Goal: Information Seeking & Learning: Check status

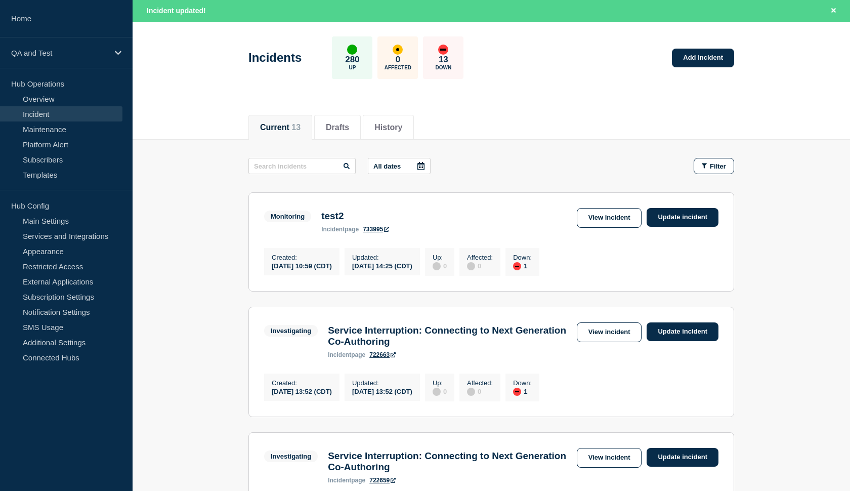
scroll to position [39, 0]
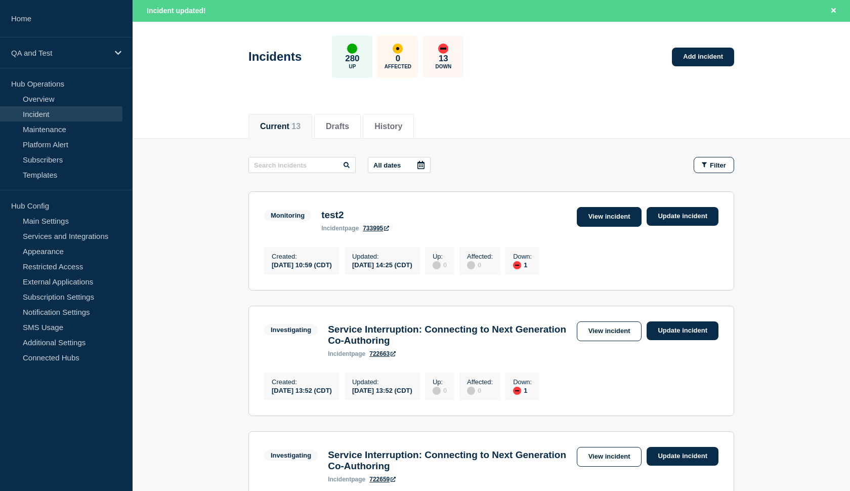
click at [585, 213] on link "View incident" at bounding box center [609, 217] width 65 height 20
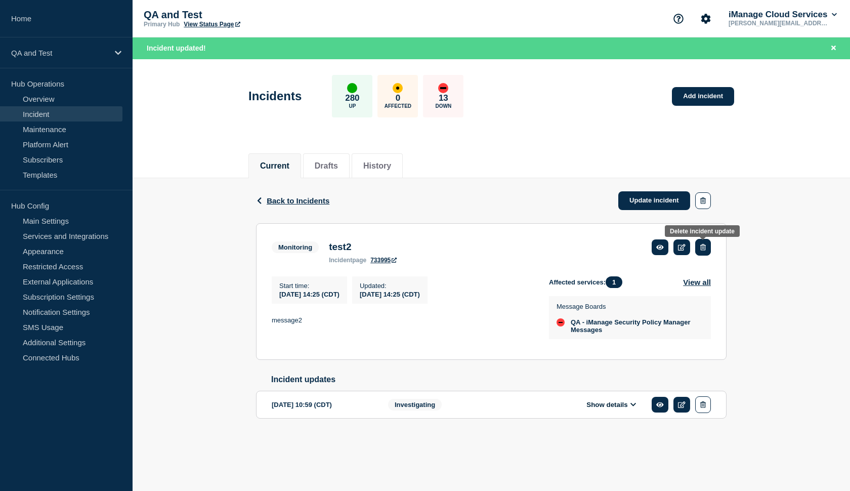
click at [703, 247] on icon "button" at bounding box center [703, 247] width 6 height 7
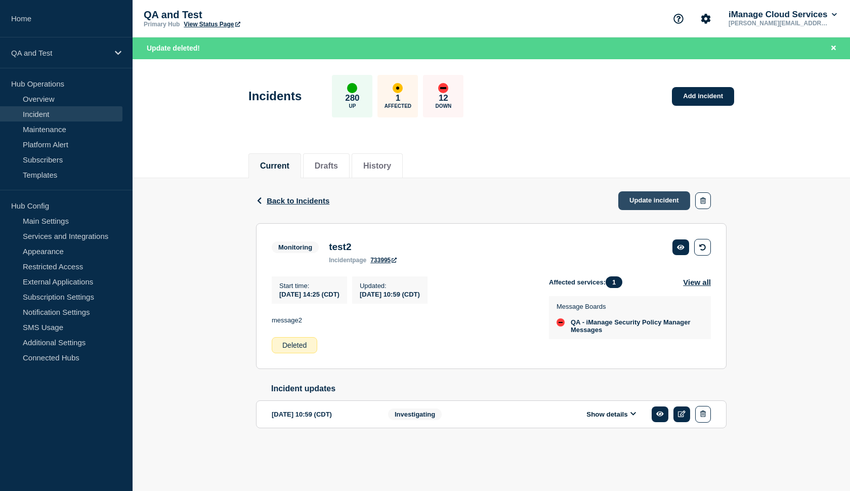
click at [631, 200] on link "Update incident" at bounding box center [654, 200] width 72 height 19
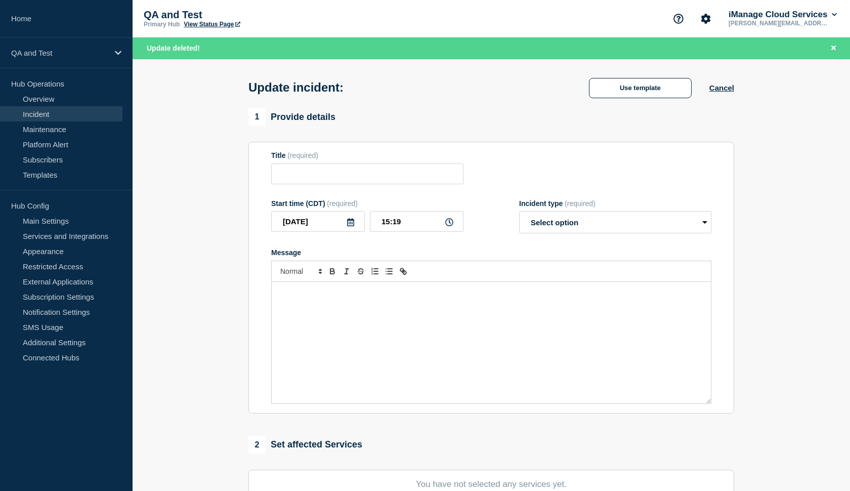
type input "test1"
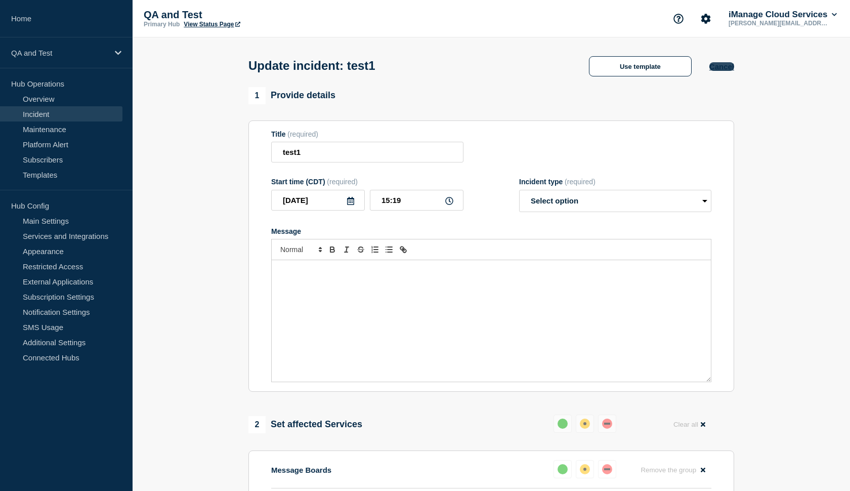
click at [723, 70] on button "Cancel" at bounding box center [722, 66] width 25 height 9
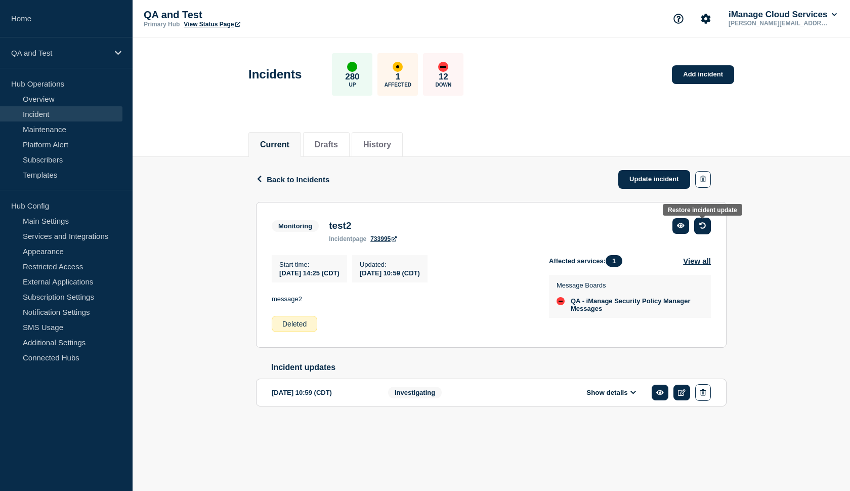
click at [700, 229] on icon "button" at bounding box center [702, 225] width 7 height 7
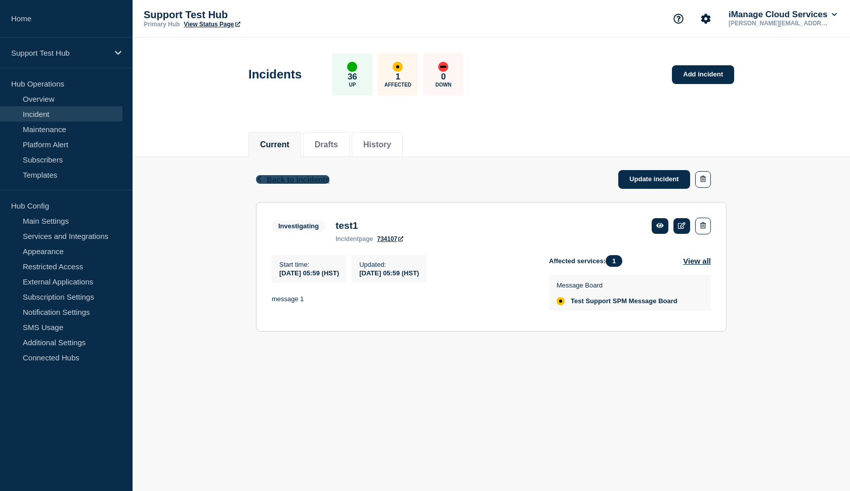
click at [304, 180] on span "Back to Incidents" at bounding box center [298, 179] width 63 height 9
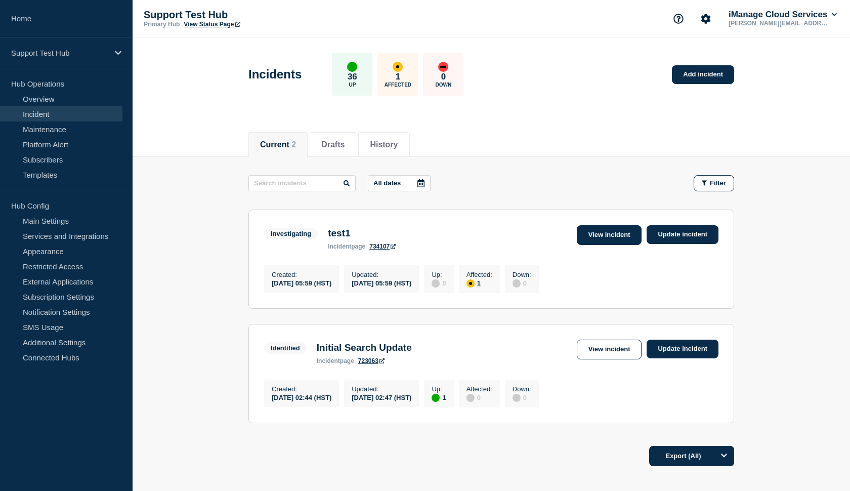
click at [621, 233] on link "View incident" at bounding box center [609, 235] width 65 height 20
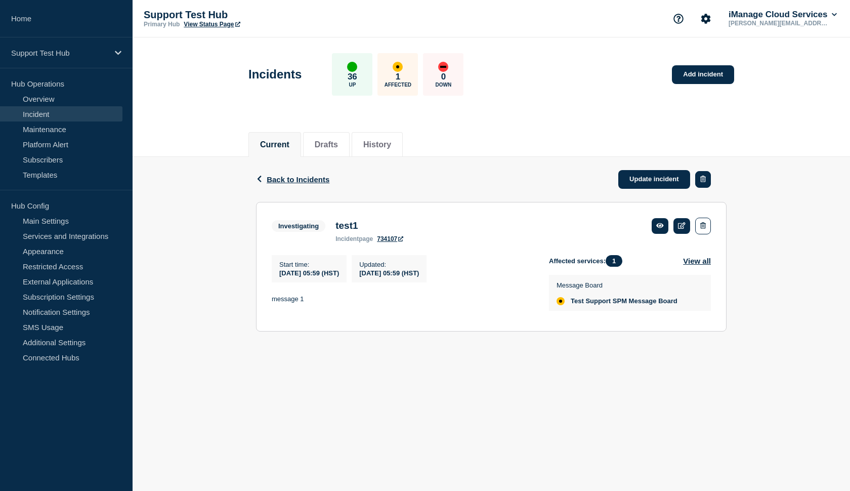
click at [701, 186] on button "button" at bounding box center [703, 179] width 16 height 17
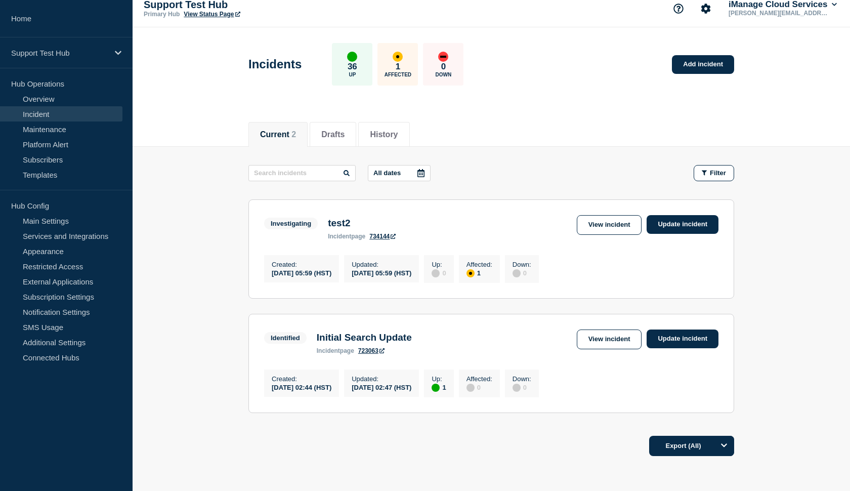
scroll to position [10, 0]
click at [604, 229] on link "View incident" at bounding box center [609, 225] width 65 height 20
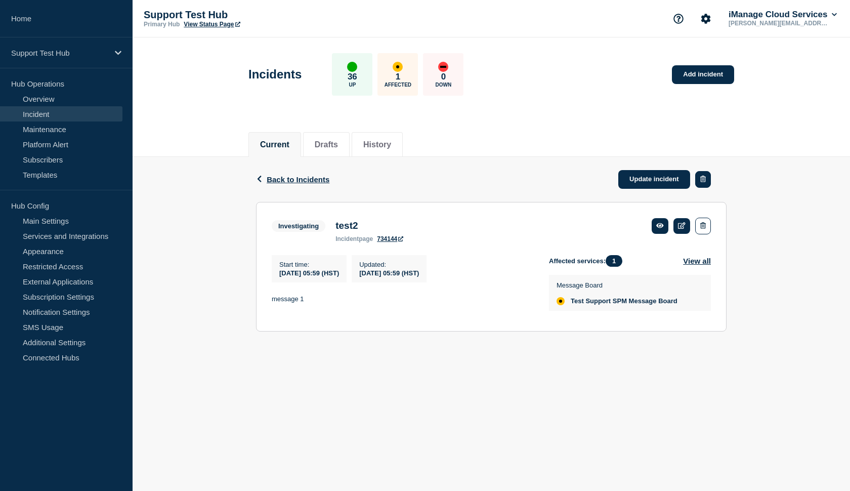
click at [705, 184] on button "button" at bounding box center [703, 179] width 16 height 17
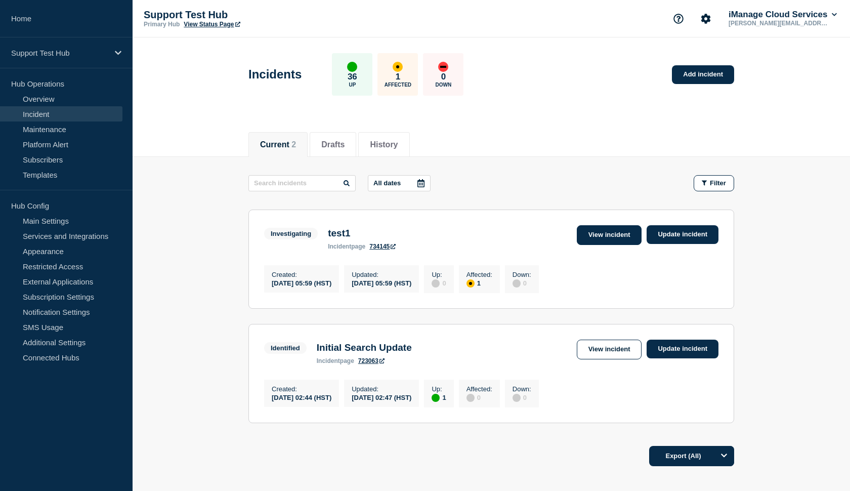
click at [609, 233] on link "View incident" at bounding box center [609, 235] width 65 height 20
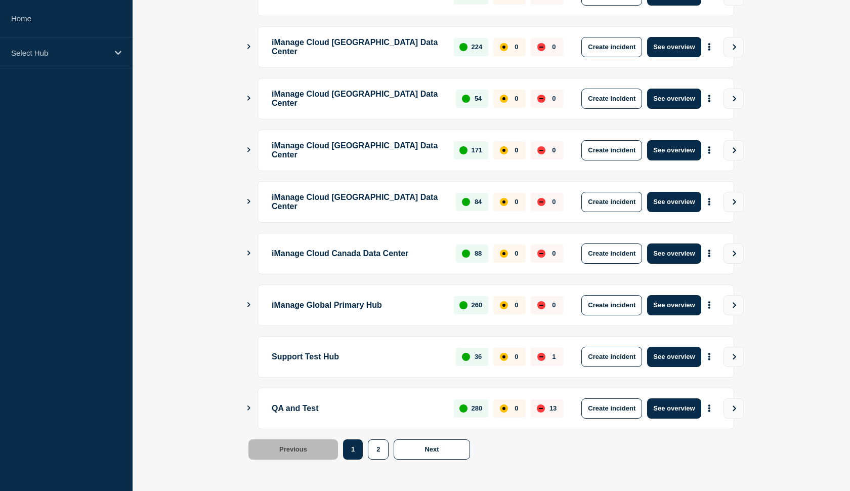
scroll to position [227, 0]
click at [666, 358] on button "See overview" at bounding box center [674, 357] width 54 height 20
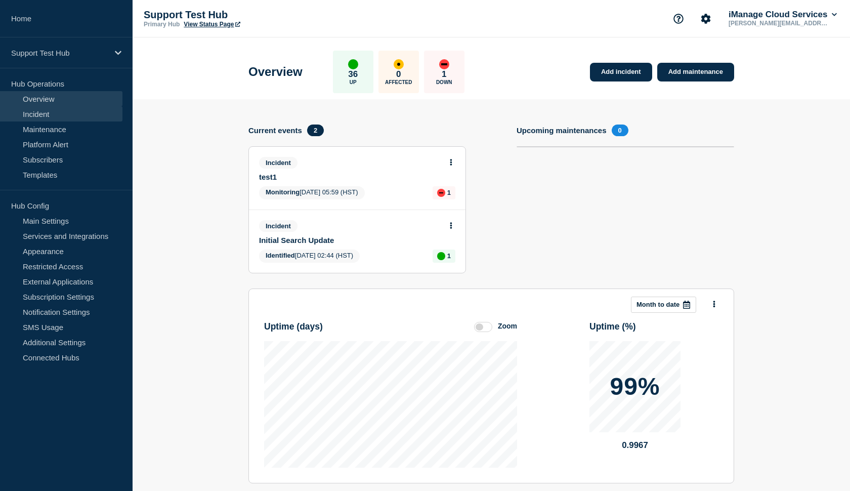
click at [75, 118] on link "Incident" at bounding box center [61, 113] width 122 height 15
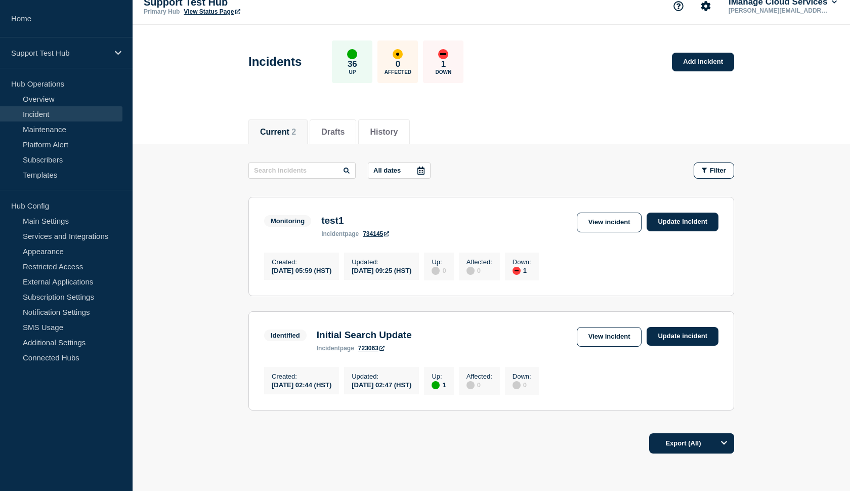
scroll to position [21, 0]
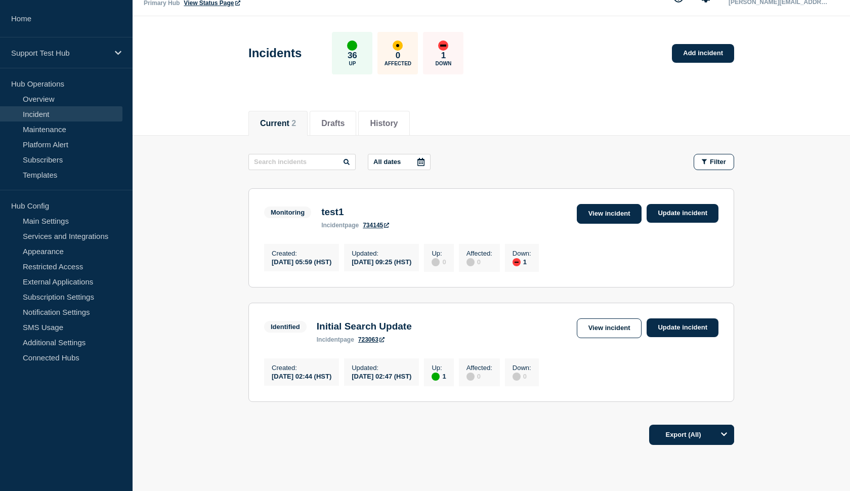
click at [584, 218] on link "View incident" at bounding box center [609, 214] width 65 height 20
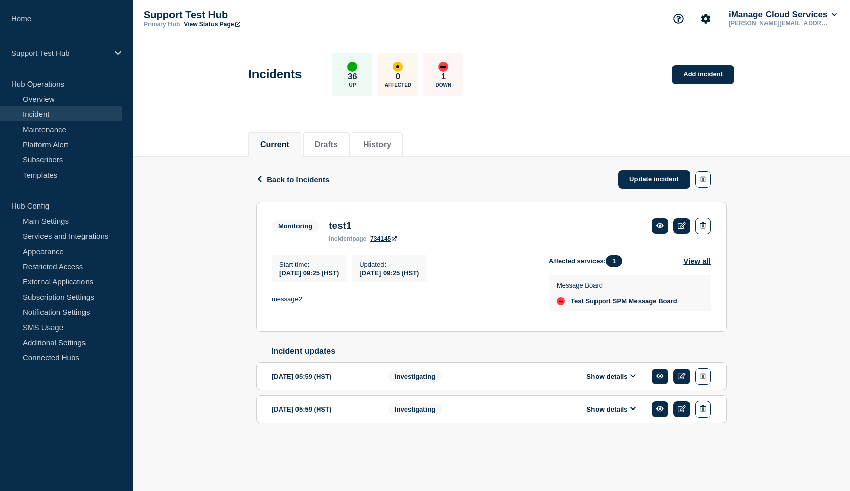
click at [595, 381] on button "Show details" at bounding box center [611, 376] width 56 height 9
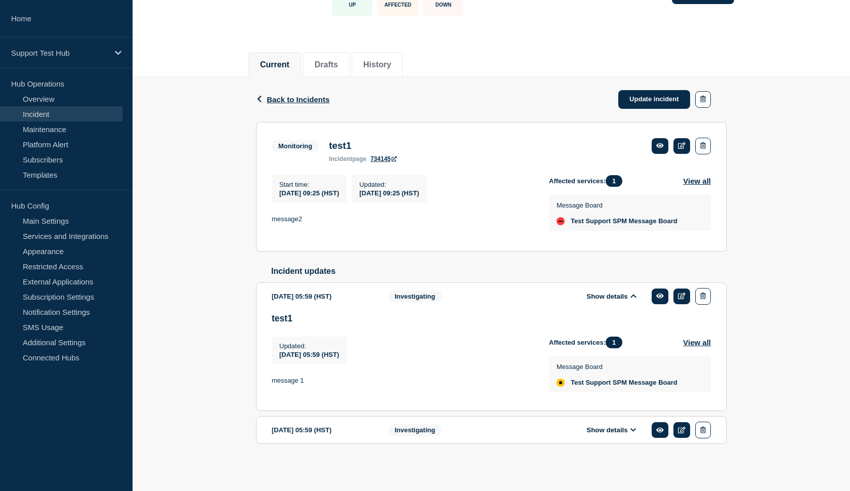
scroll to position [99, 0]
click at [600, 435] on div "Show details" at bounding box center [618, 430] width 185 height 17
click at [612, 431] on button "Show details" at bounding box center [611, 430] width 56 height 9
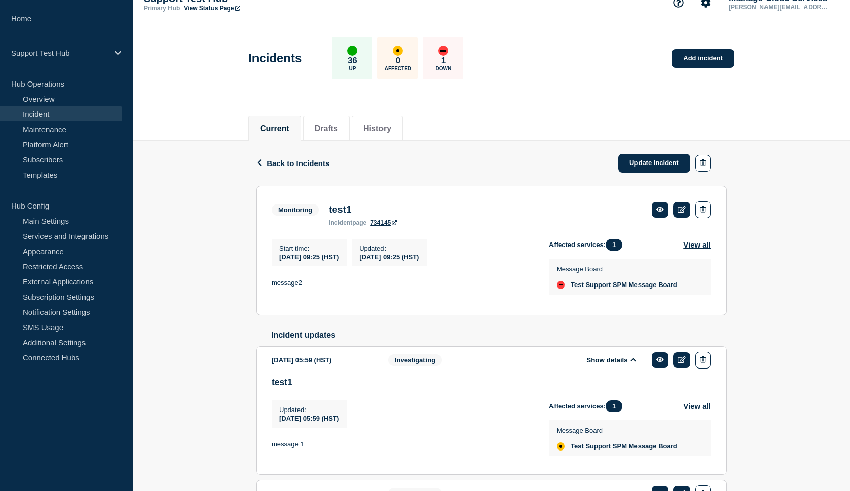
scroll to position [17, 0]
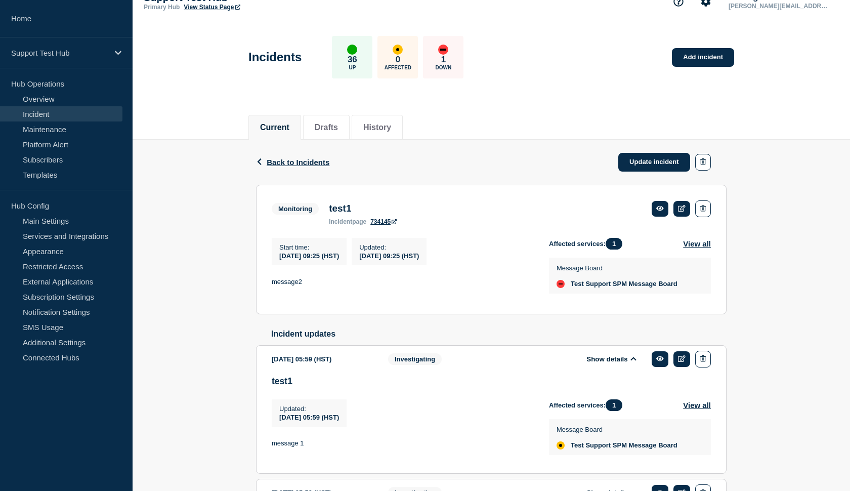
click at [598, 363] on button "Show details" at bounding box center [611, 359] width 56 height 9
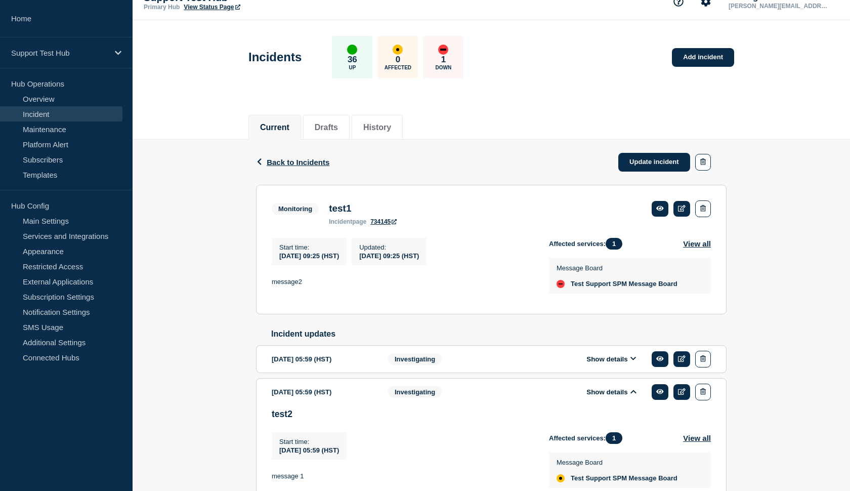
click at [601, 396] on button "Show details" at bounding box center [611, 392] width 56 height 9
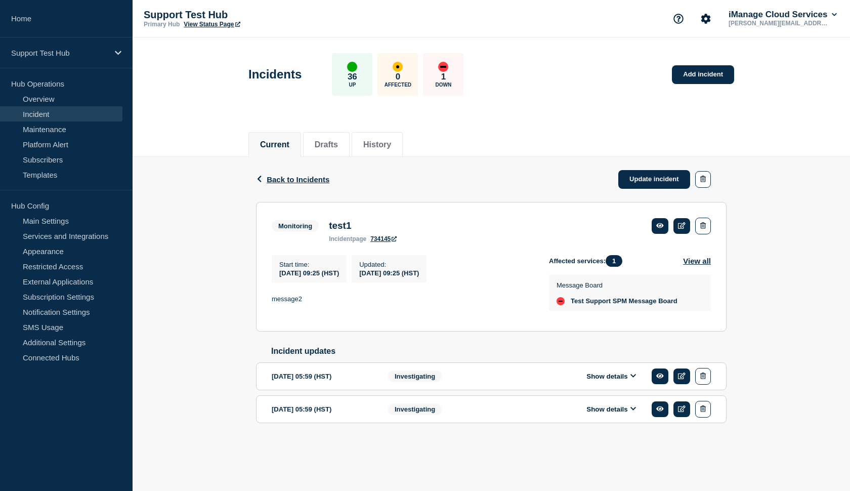
scroll to position [0, 0]
click at [601, 413] on button "Show details" at bounding box center [611, 409] width 56 height 9
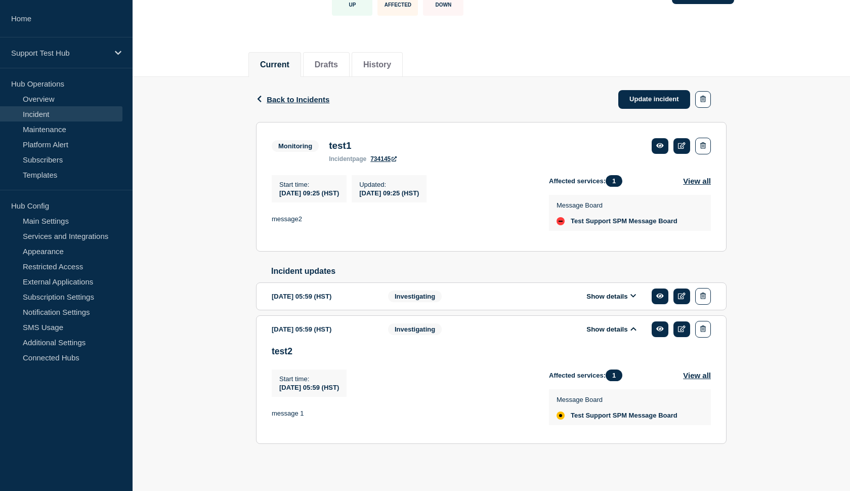
scroll to position [99, 0]
click at [607, 325] on button "Show details" at bounding box center [611, 329] width 56 height 9
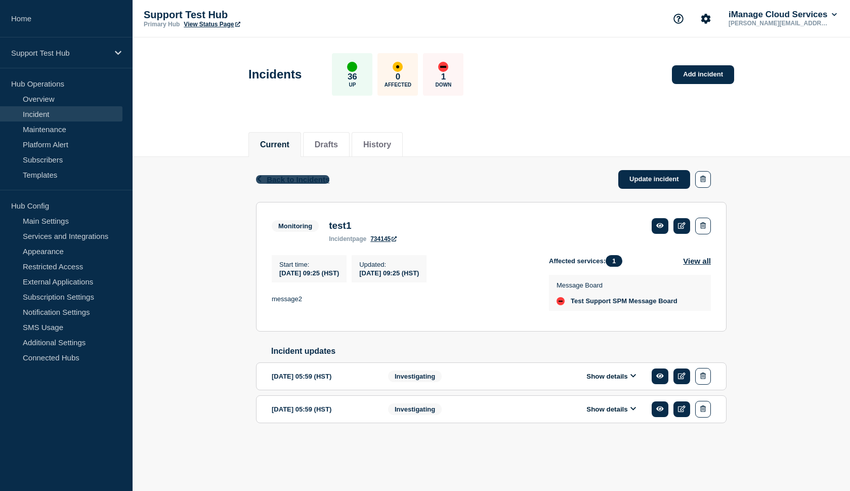
click at [315, 179] on span "Back to Incidents" at bounding box center [298, 179] width 63 height 9
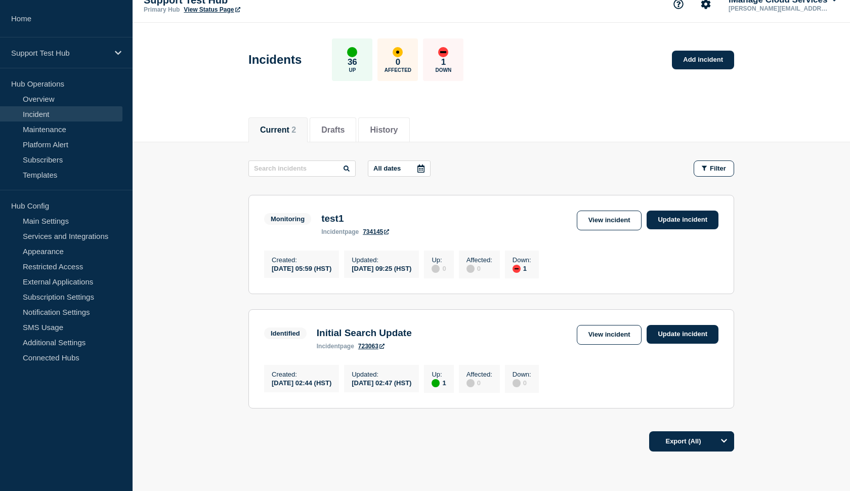
scroll to position [5, 0]
